Goal: Check status: Check status

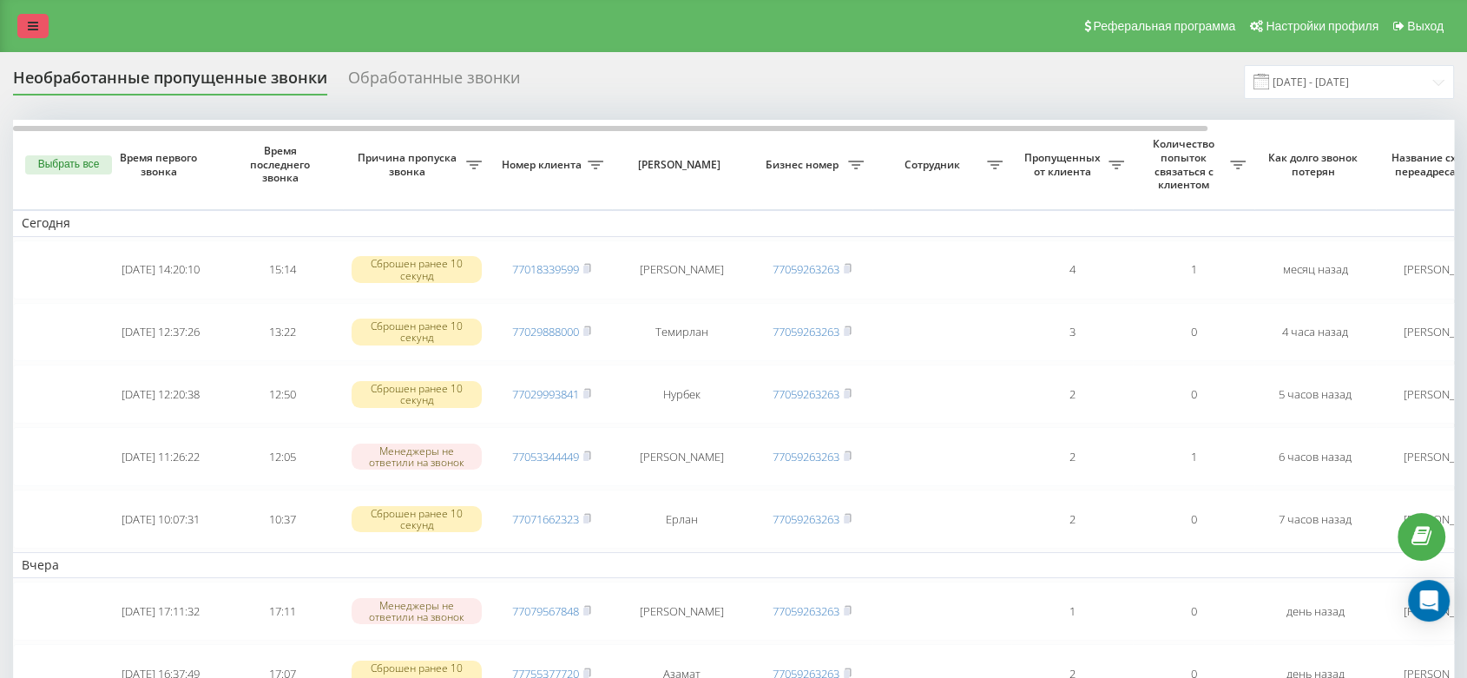
click at [43, 31] on link at bounding box center [32, 26] width 31 height 24
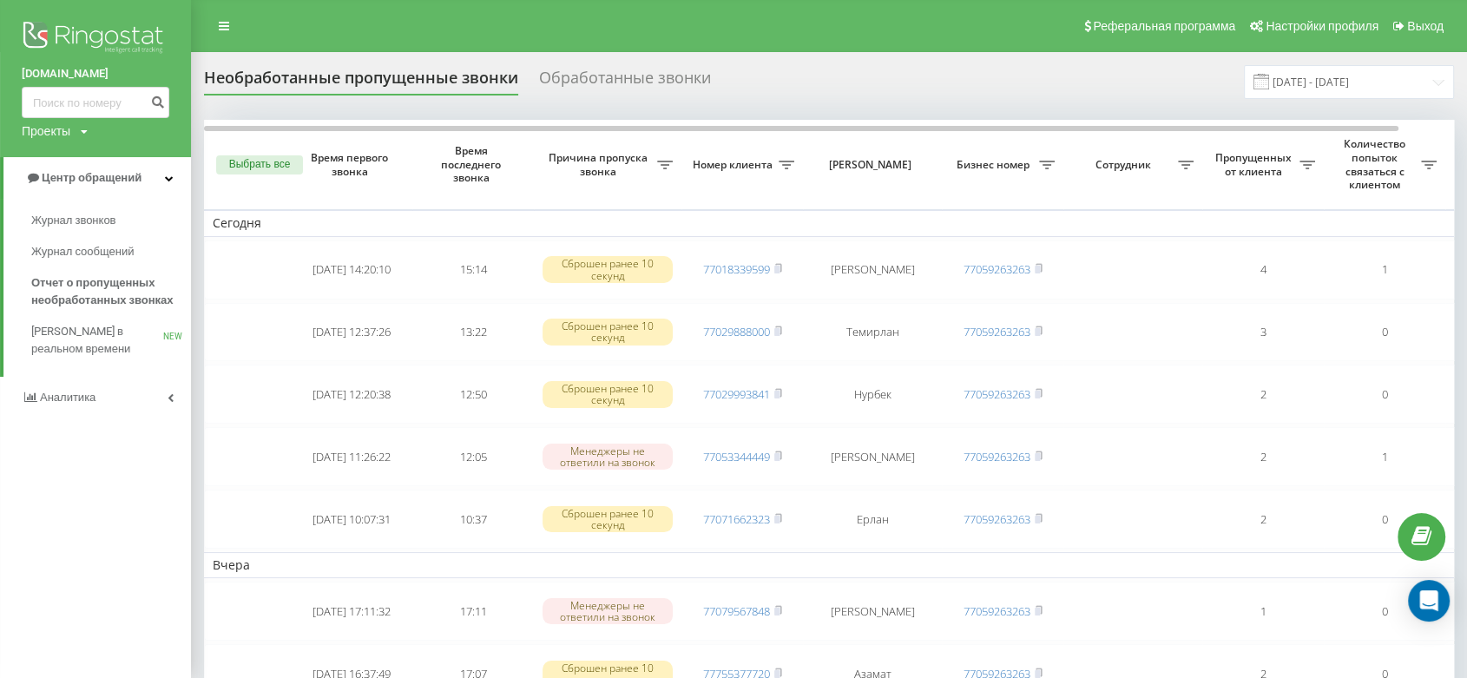
click at [128, 402] on link "Аналитика" at bounding box center [95, 398] width 191 height 42
click at [109, 293] on link "Сотрудники в реальном времени NEW" at bounding box center [111, 271] width 160 height 49
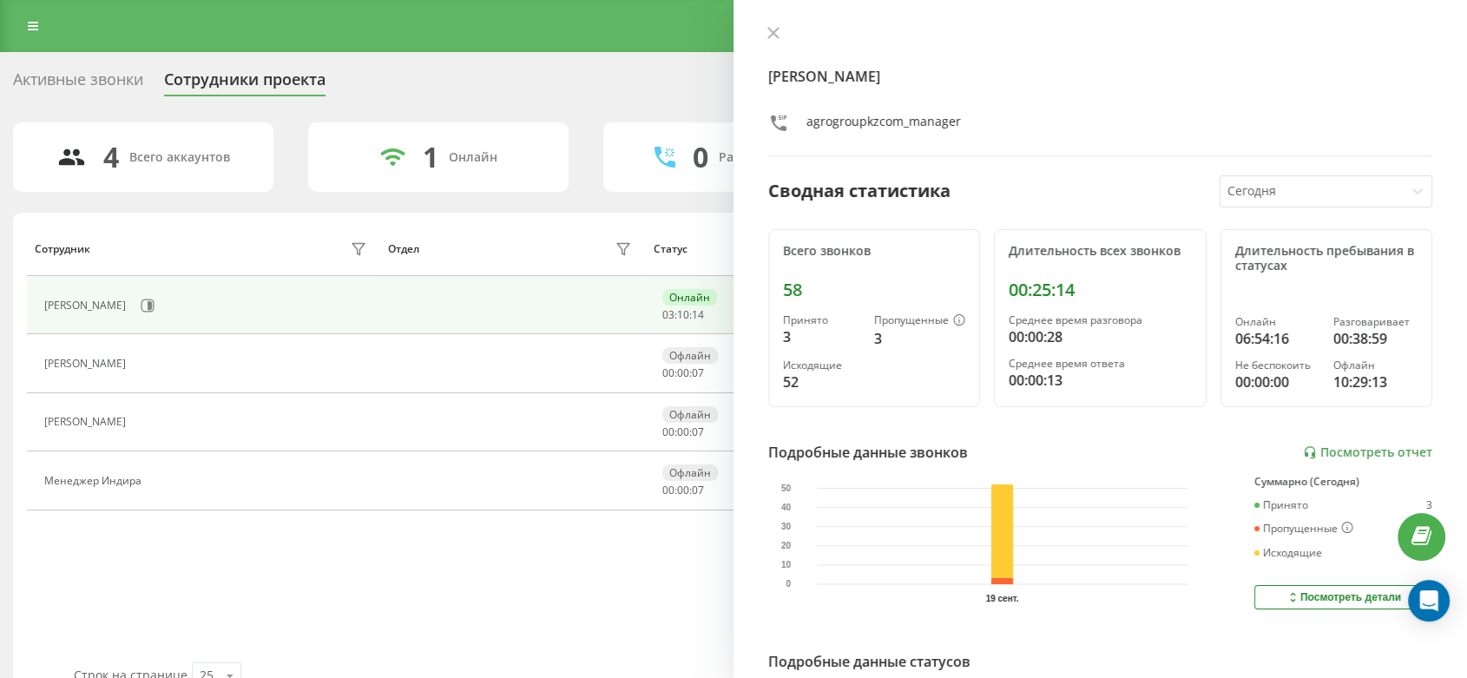
click at [771, 32] on icon at bounding box center [773, 33] width 12 height 12
